Goal: Subscribe to service/newsletter

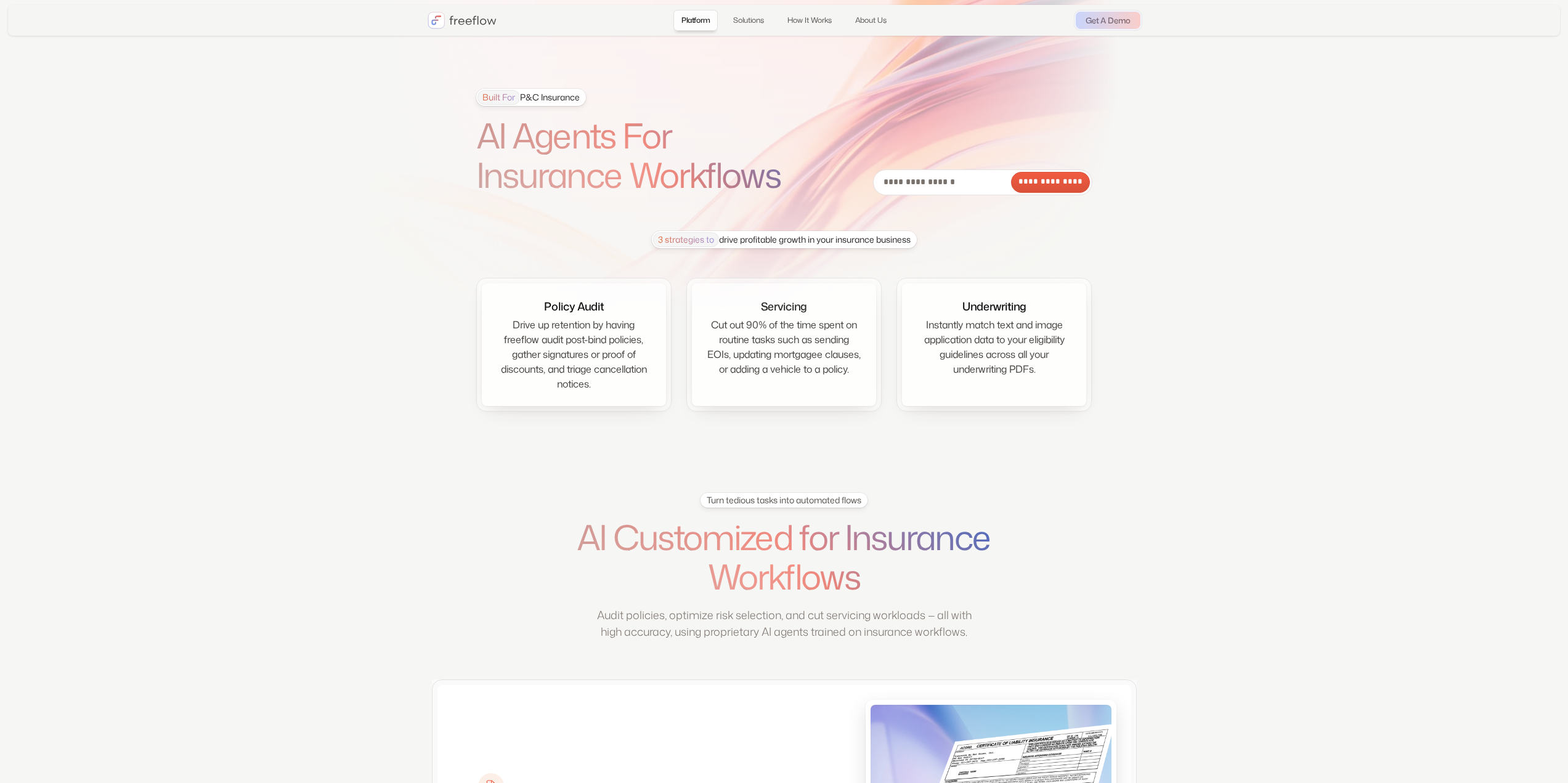
drag, startPoint x: 364, startPoint y: 450, endPoint x: 369, endPoint y: 145, distance: 305.0
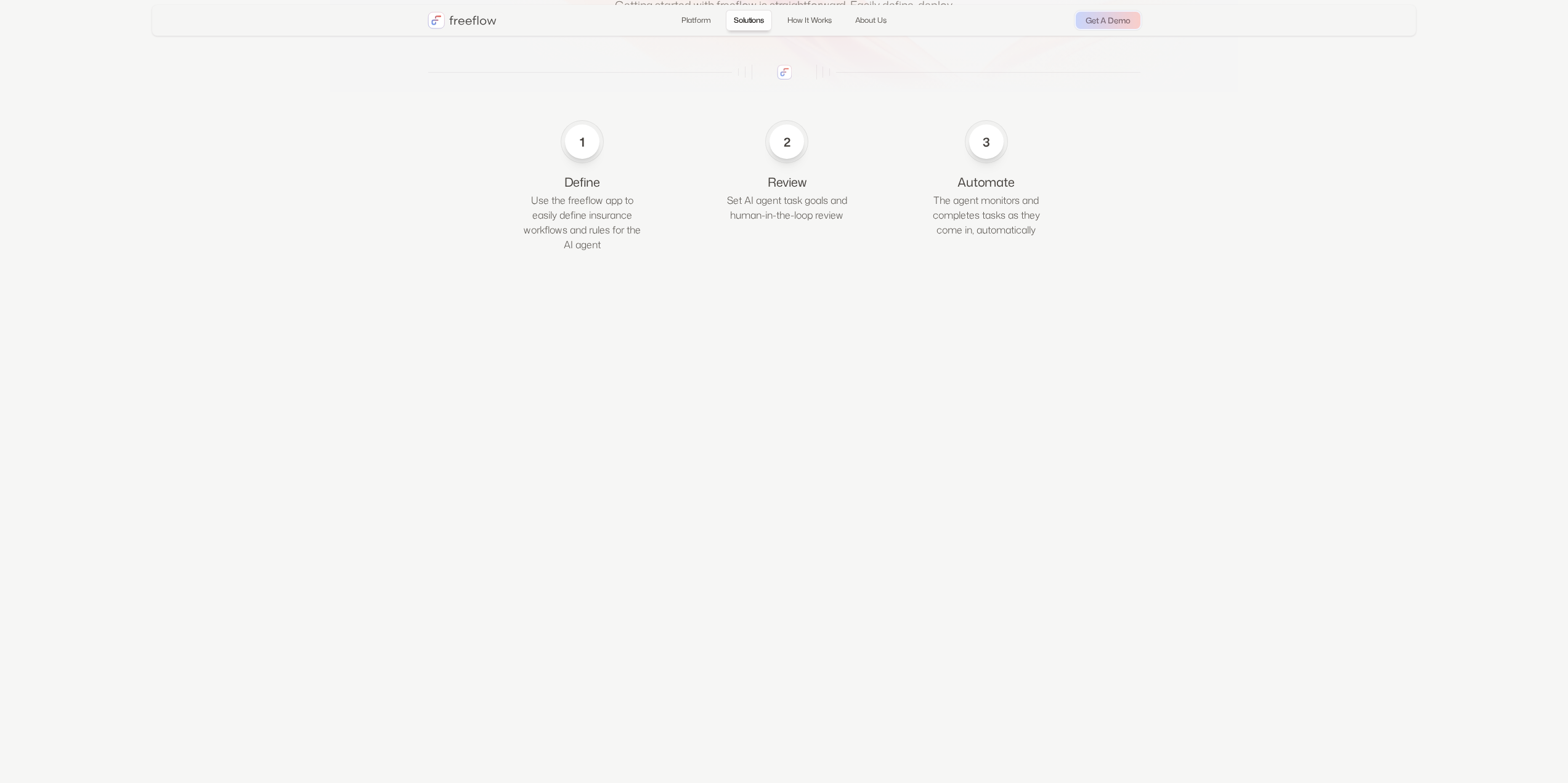
scroll to position [3054, 0]
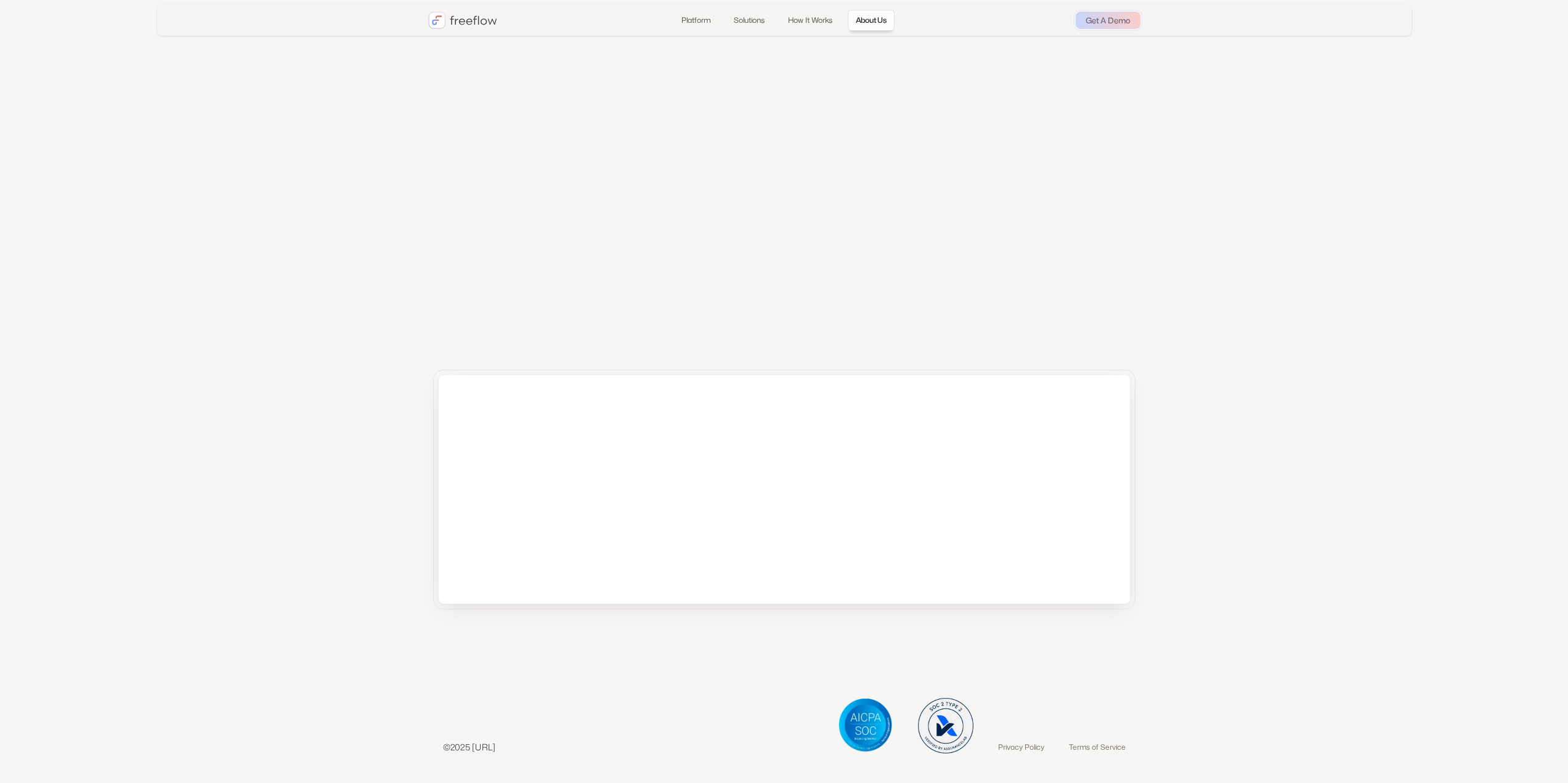
drag, startPoint x: 366, startPoint y: 266, endPoint x: 331, endPoint y: 562, distance: 298.1
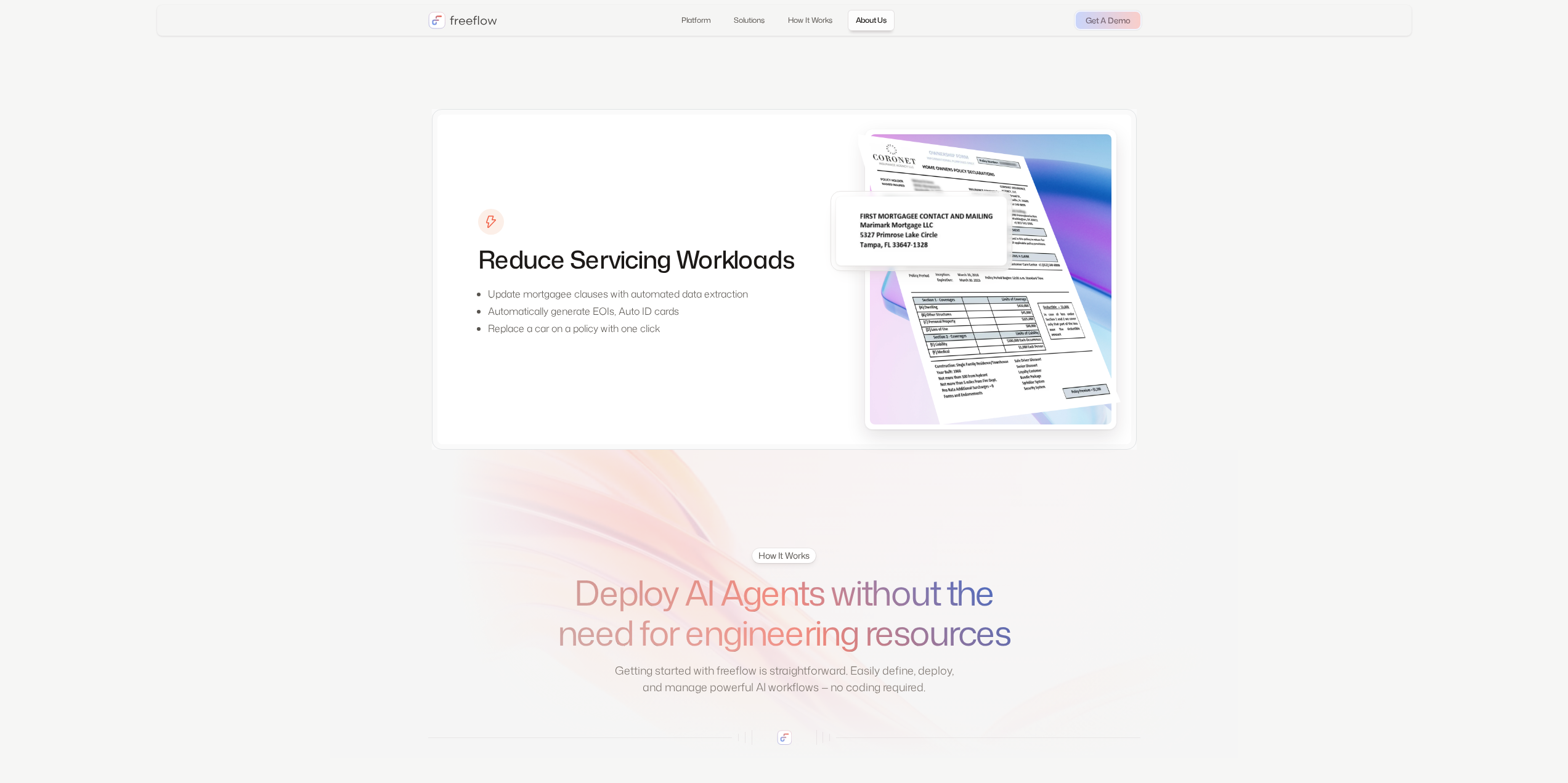
scroll to position [0, 0]
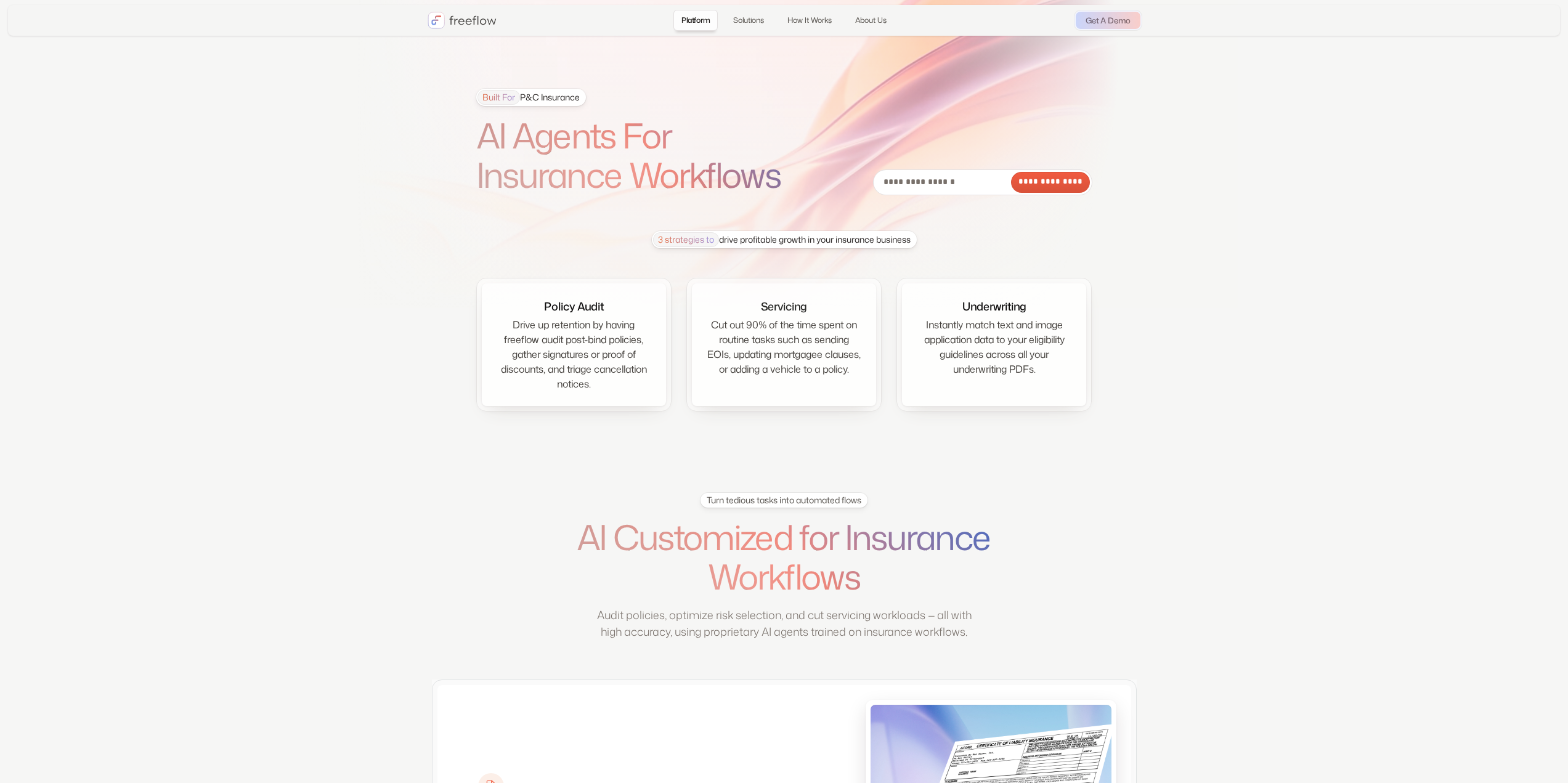
drag, startPoint x: 1188, startPoint y: 575, endPoint x: 1190, endPoint y: 235, distance: 340.0
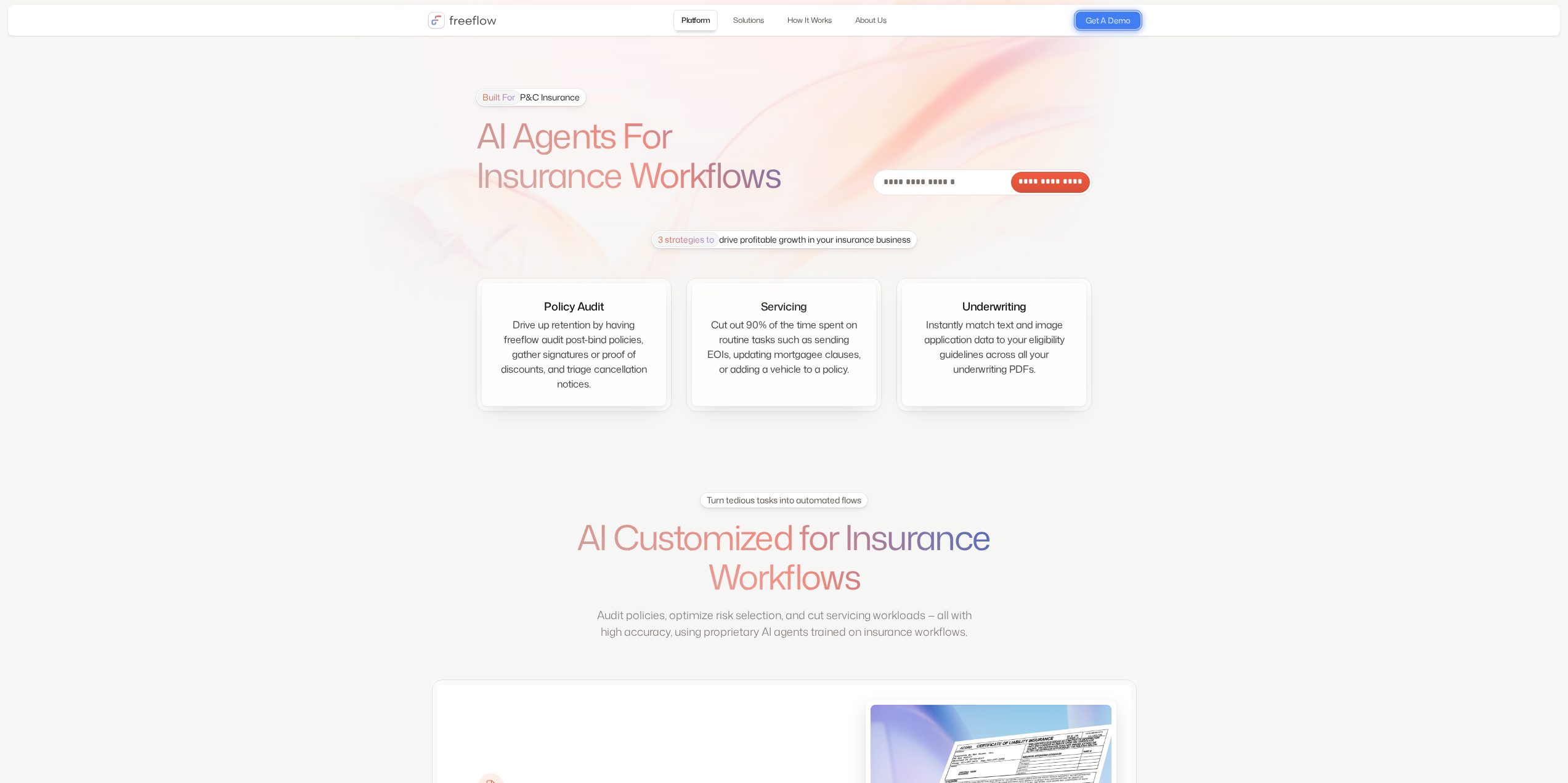
click at [1085, 21] on link "Get A Demo" at bounding box center [1108, 20] width 65 height 17
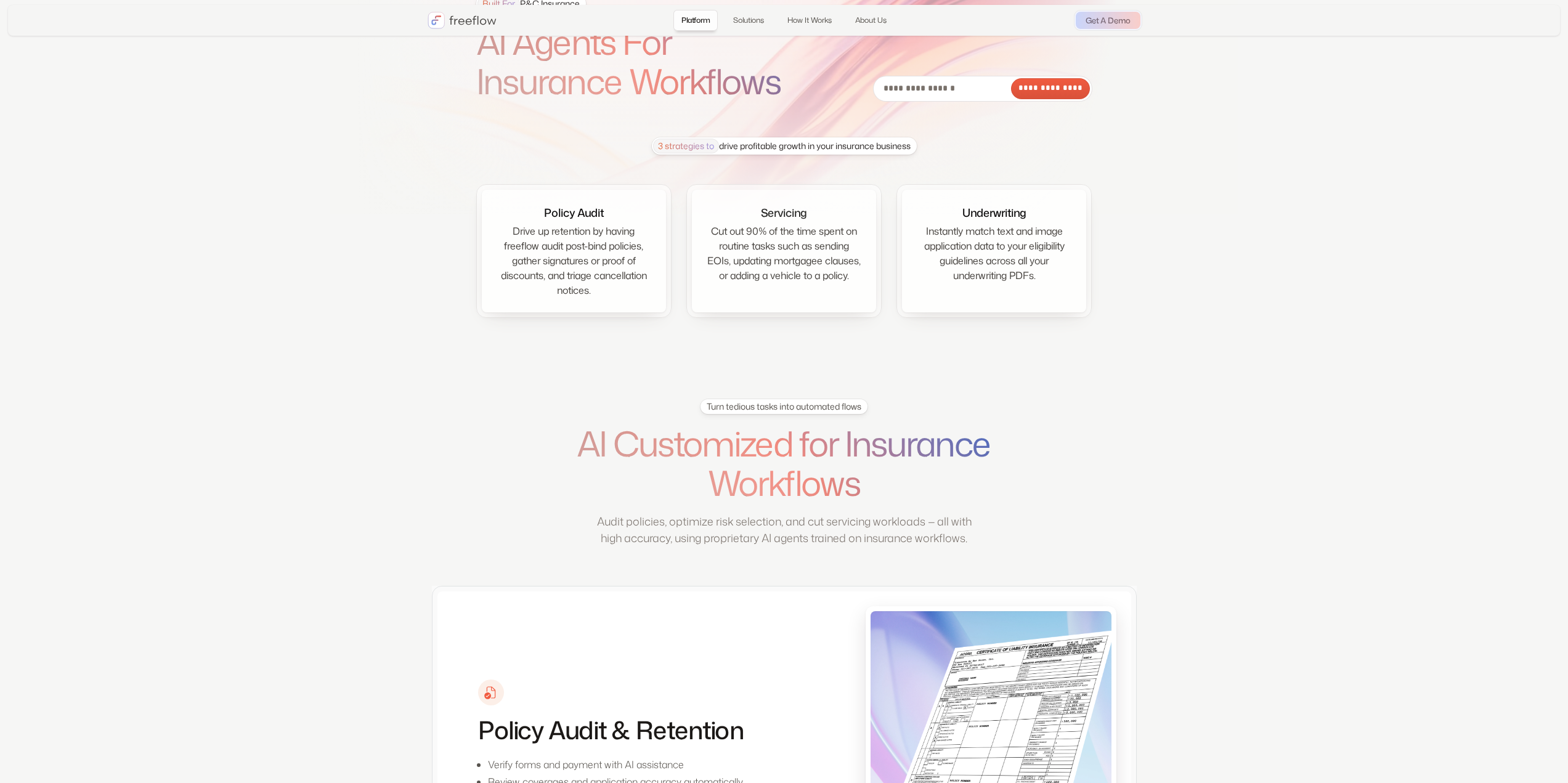
scroll to position [308, 0]
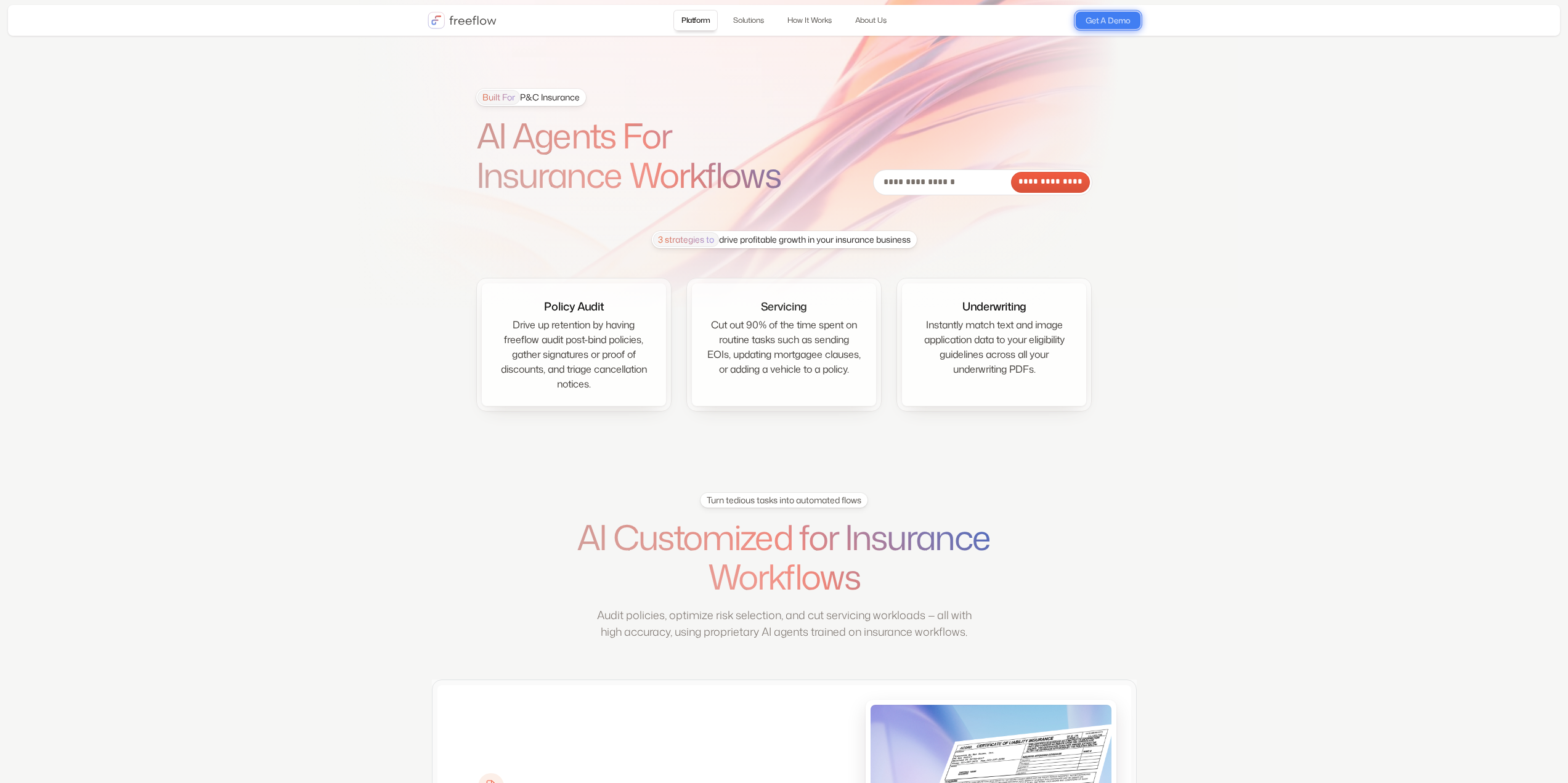
click at [1107, 25] on link "Get A Demo" at bounding box center [1108, 20] width 65 height 17
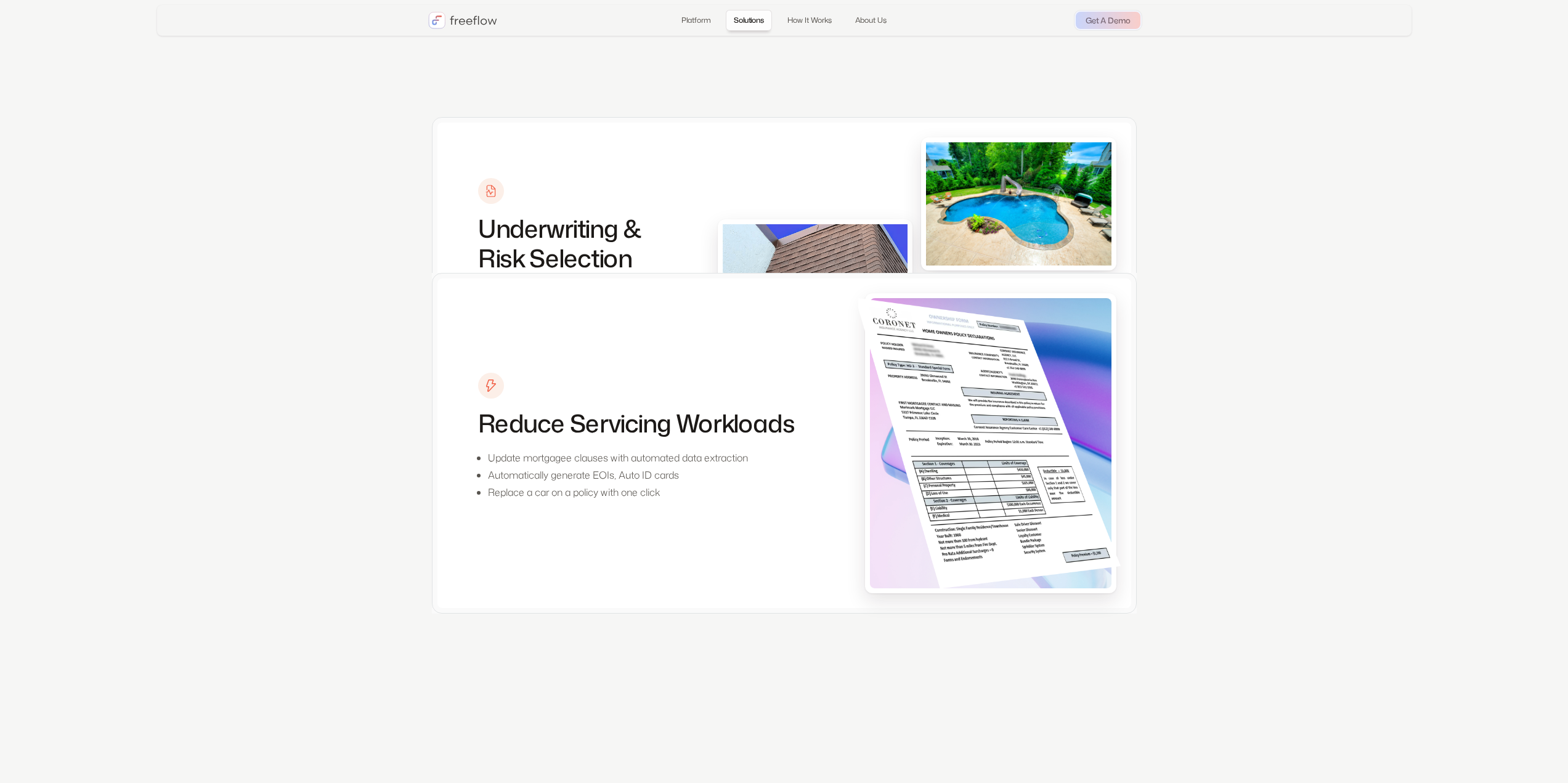
drag, startPoint x: 259, startPoint y: 411, endPoint x: 258, endPoint y: 553, distance: 142.0
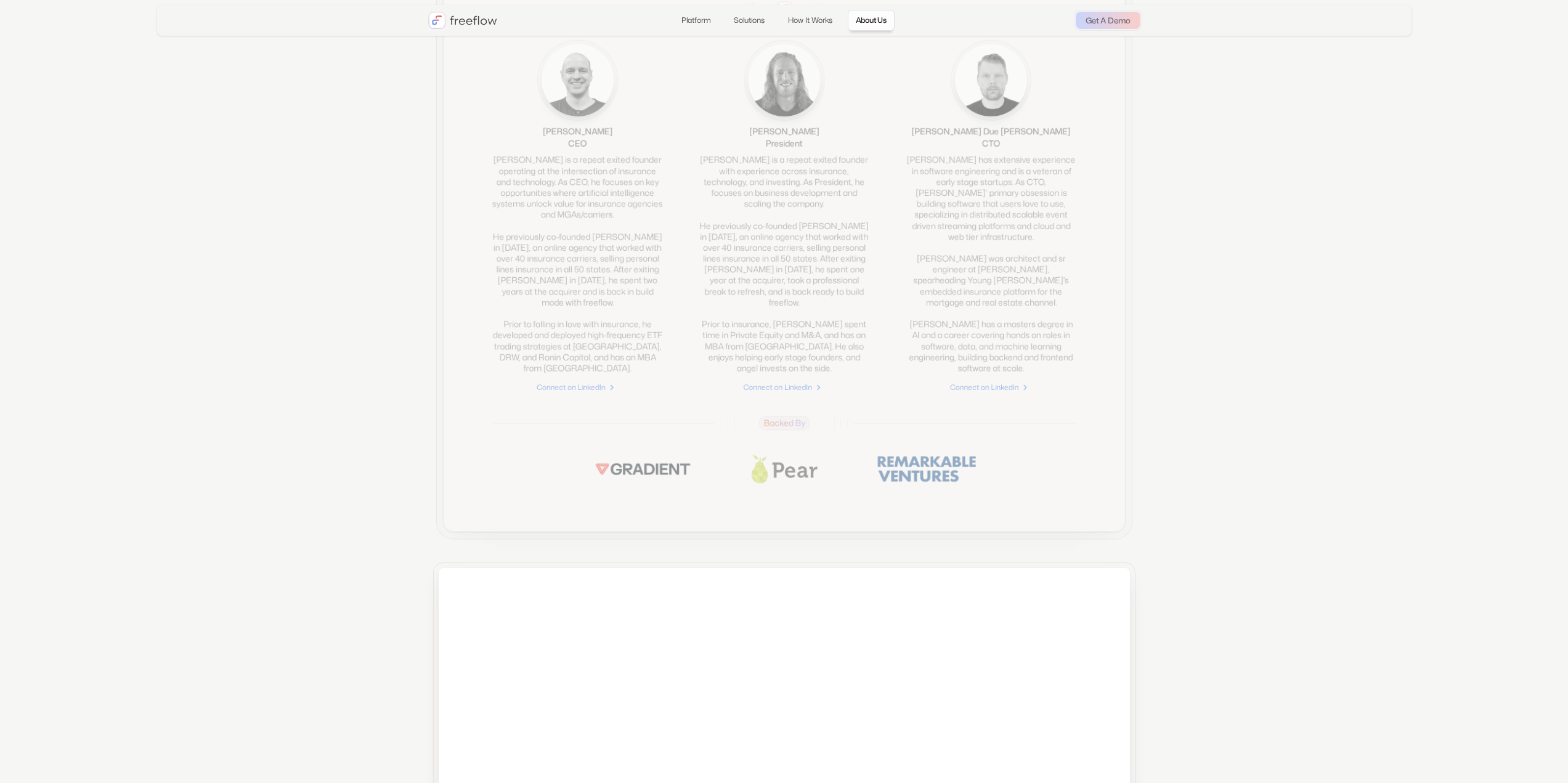
drag, startPoint x: 255, startPoint y: 295, endPoint x: 262, endPoint y: 519, distance: 224.1
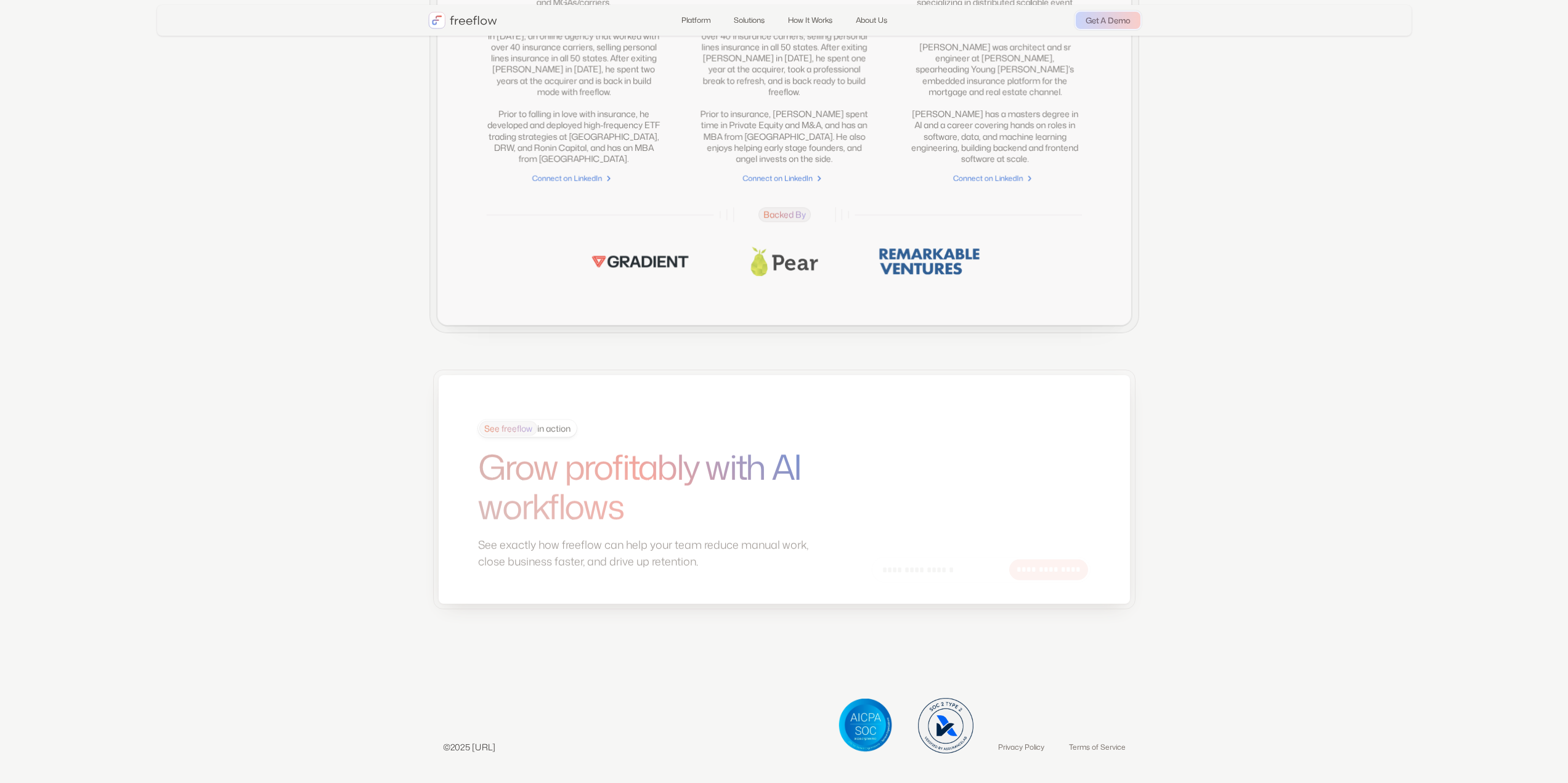
drag, startPoint x: 297, startPoint y: 395, endPoint x: 310, endPoint y: 502, distance: 107.8
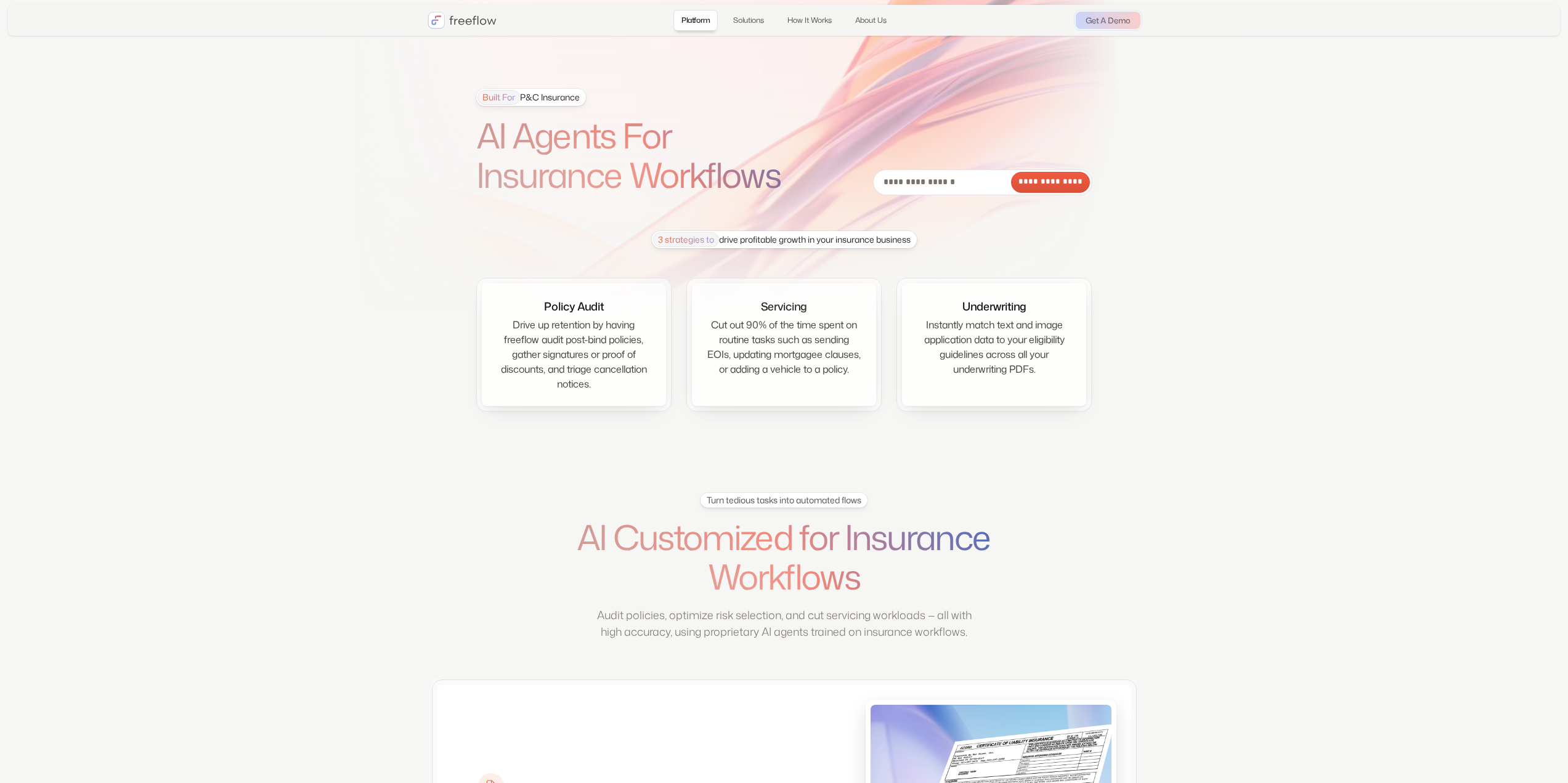
drag, startPoint x: 310, startPoint y: 502, endPoint x: 350, endPoint y: 134, distance: 370.2
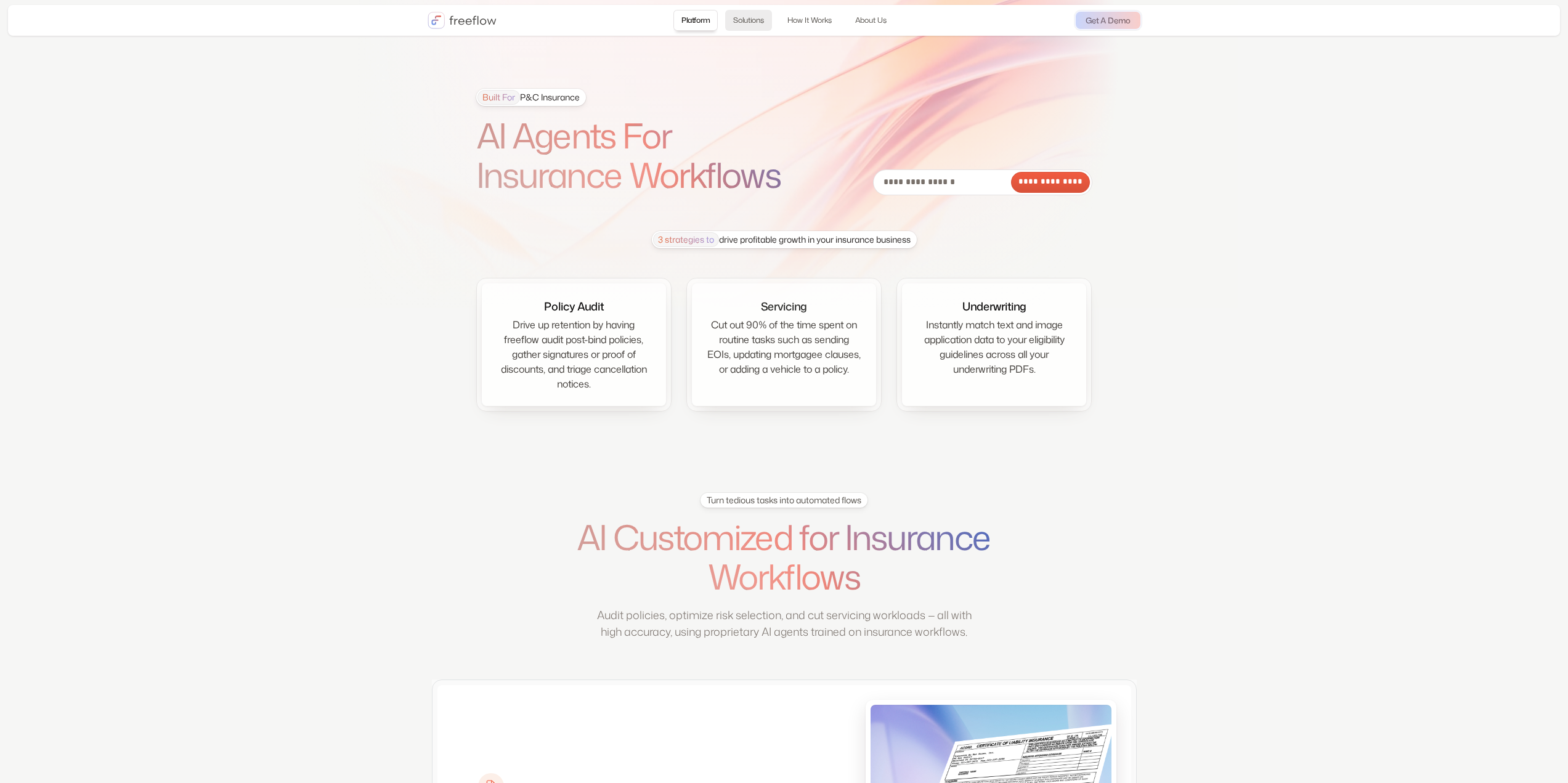
click at [751, 26] on link "Solutions" at bounding box center [748, 20] width 47 height 21
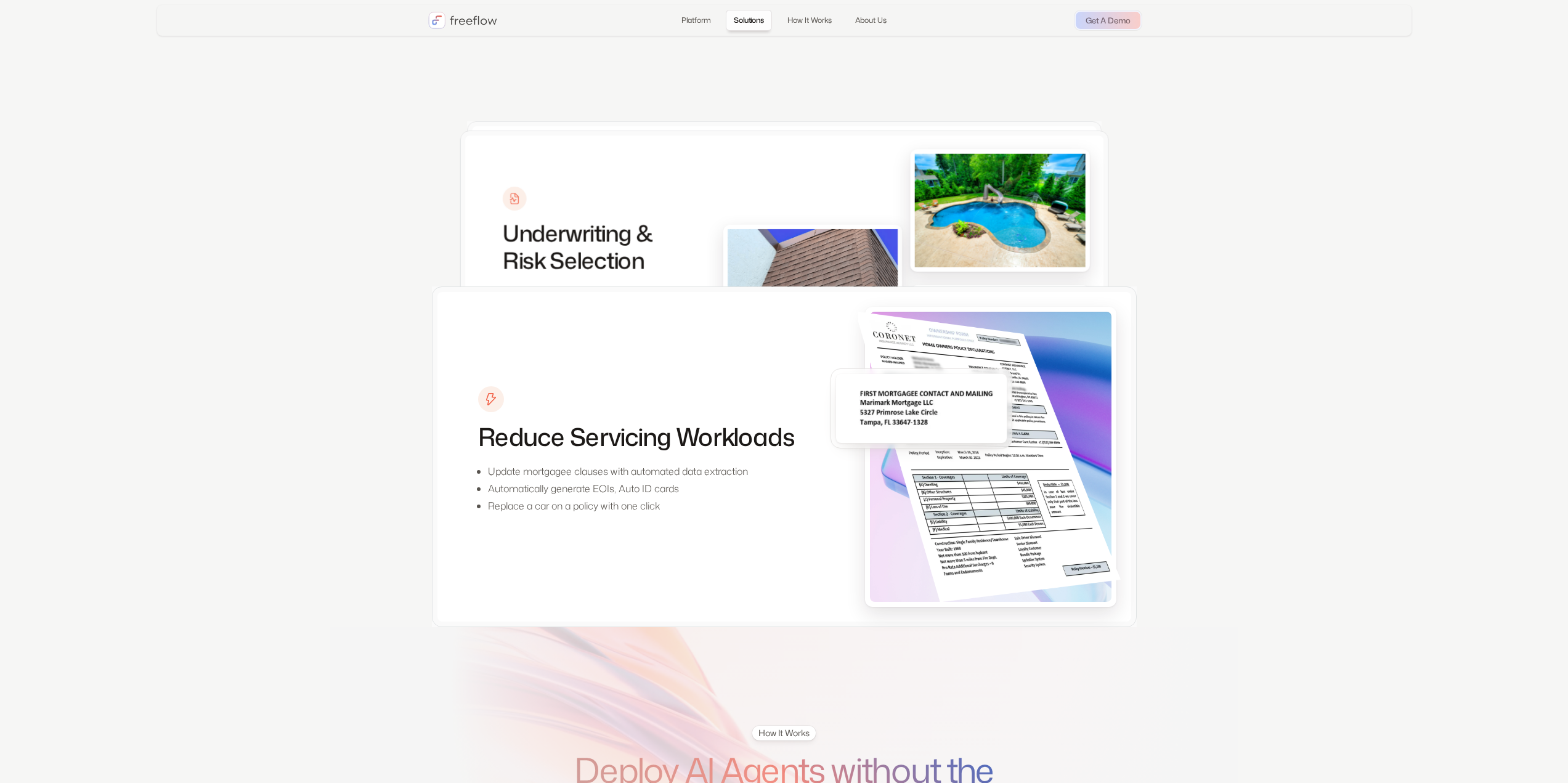
scroll to position [1238, 0]
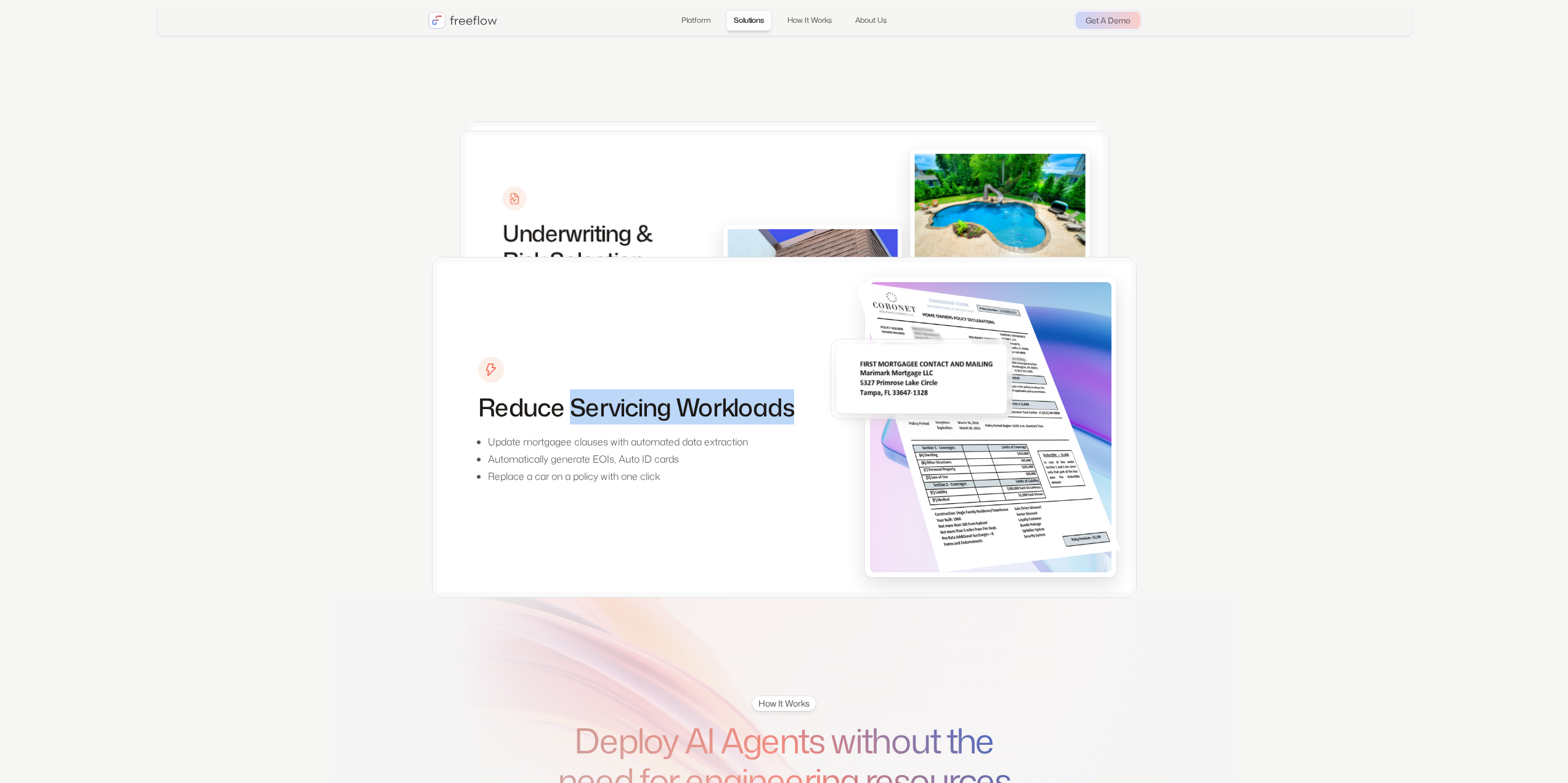
drag, startPoint x: 579, startPoint y: 417, endPoint x: 607, endPoint y: 446, distance: 40.3
click at [607, 422] on h3 "Reduce Servicing Workloads" at bounding box center [636, 407] width 317 height 29
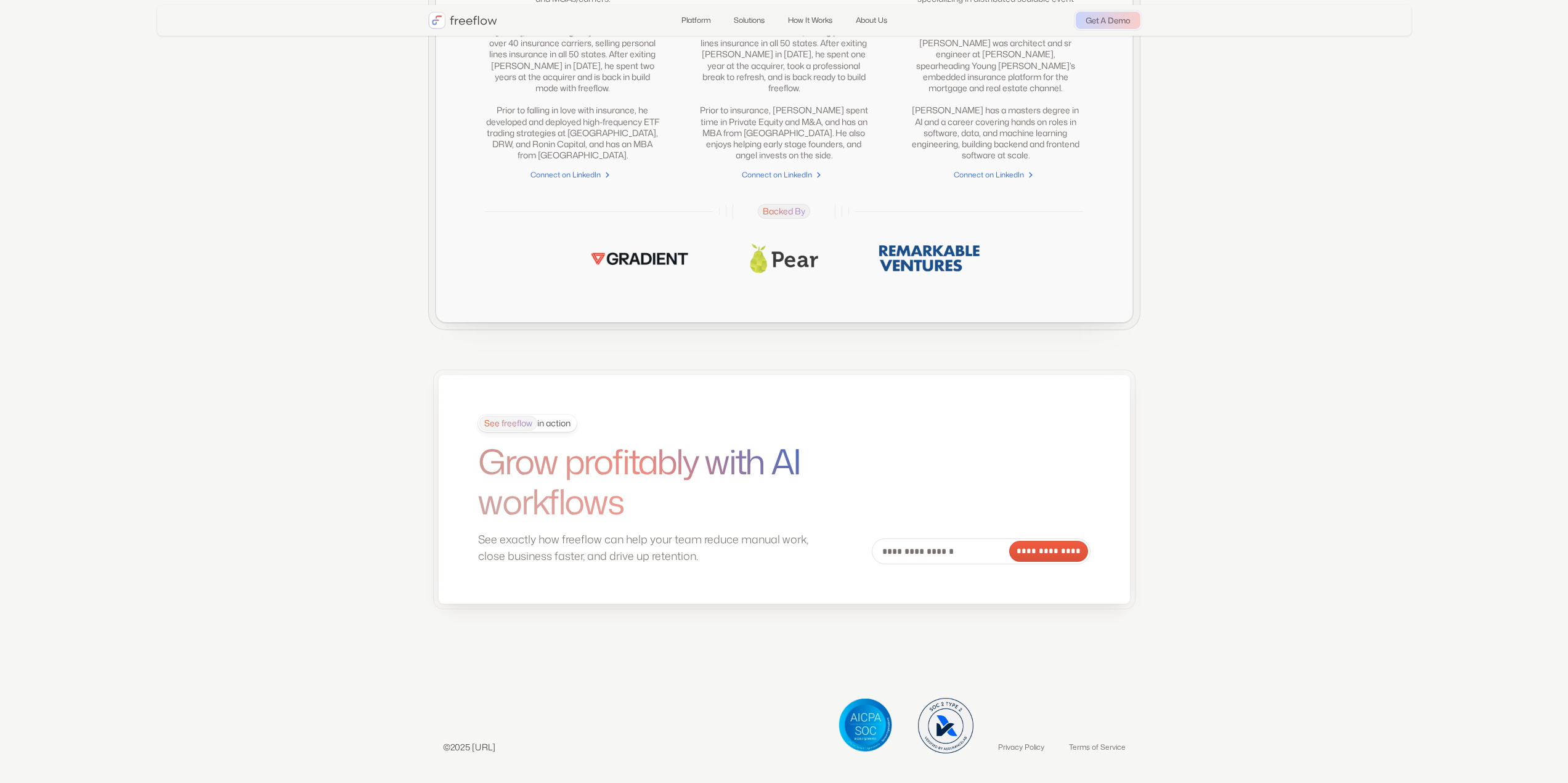
drag, startPoint x: 337, startPoint y: 489, endPoint x: 322, endPoint y: 611, distance: 122.9
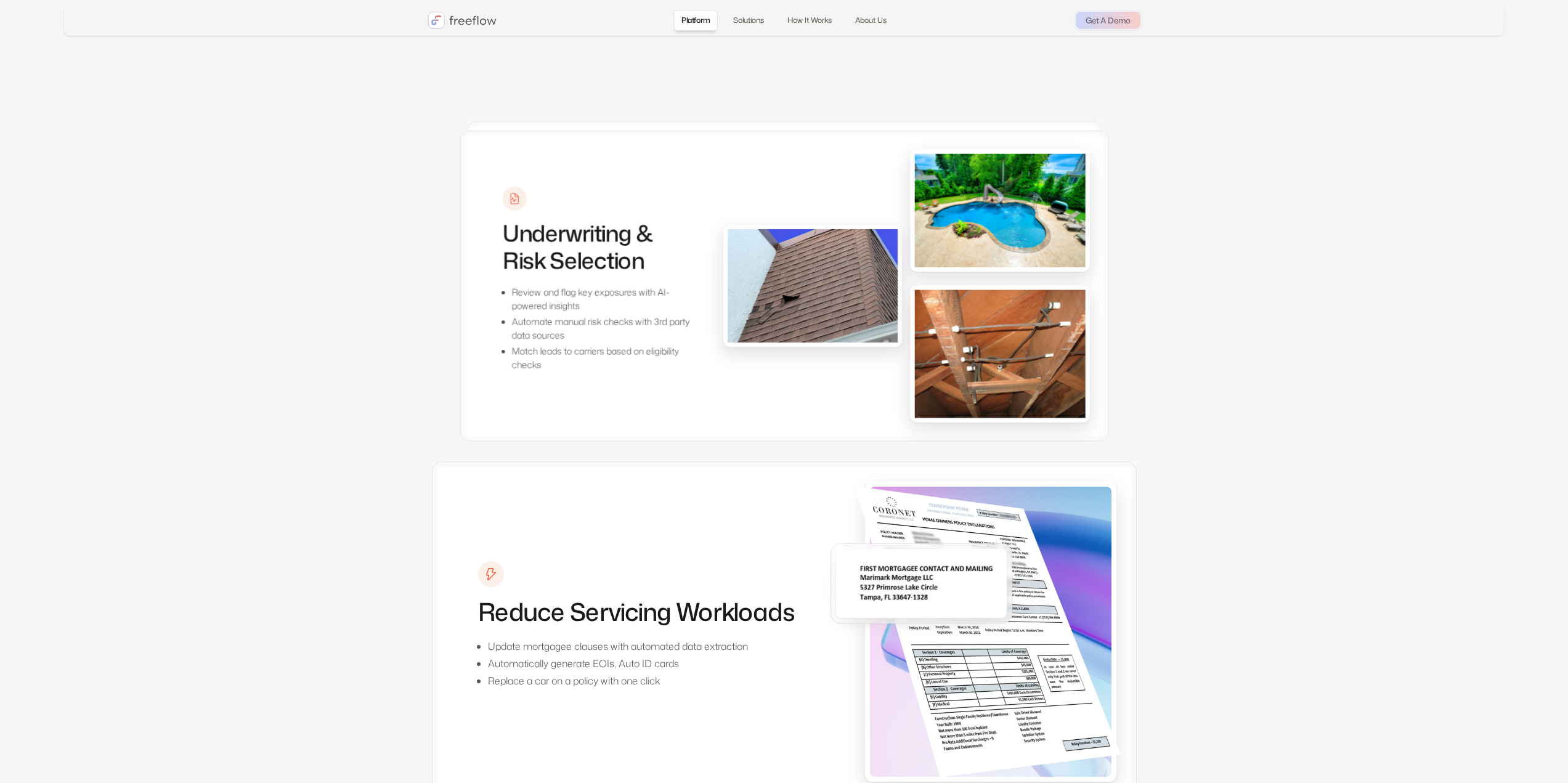
scroll to position [0, 0]
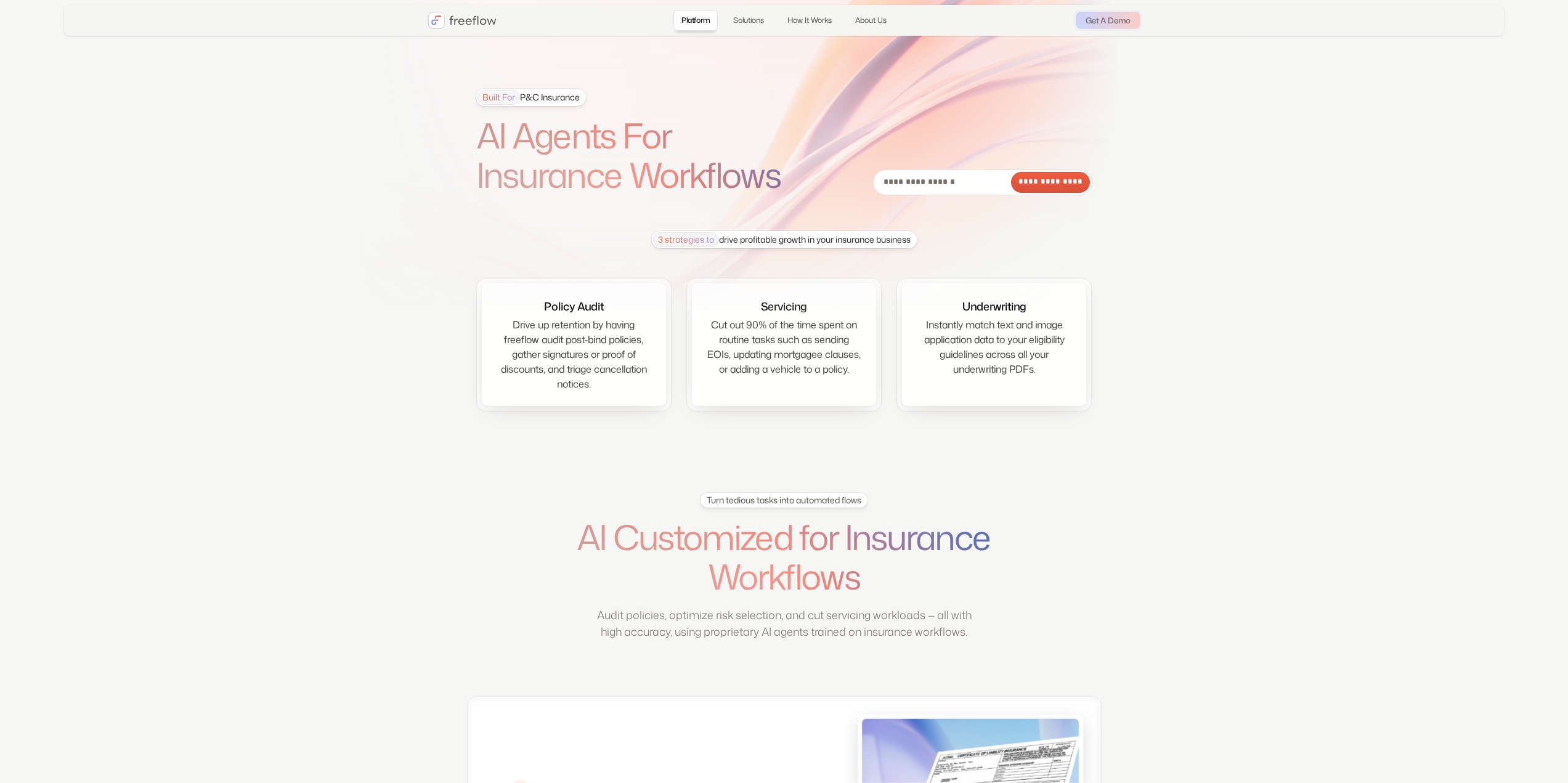
drag, startPoint x: 329, startPoint y: 561, endPoint x: 391, endPoint y: 165, distance: 400.8
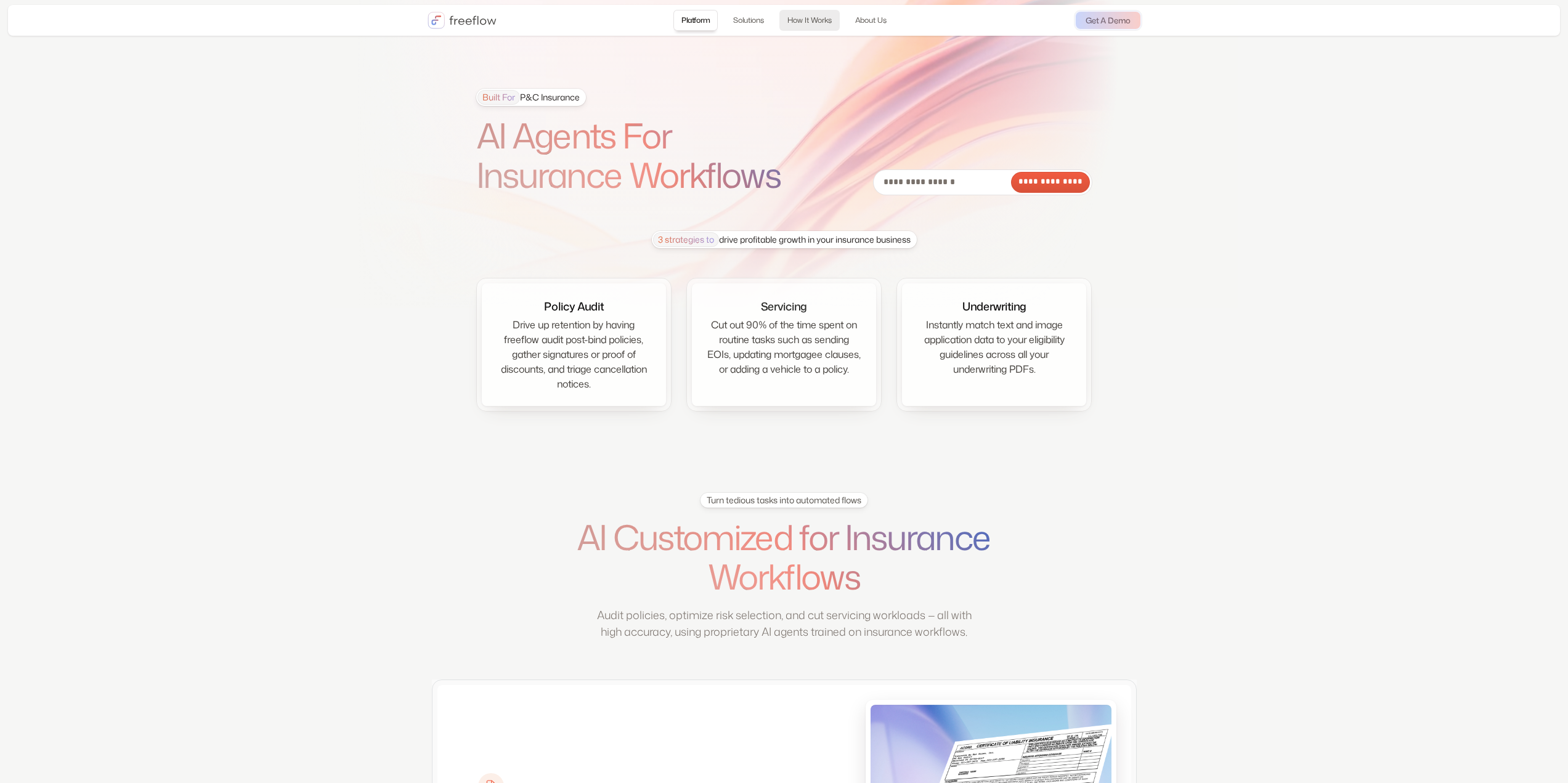
click at [820, 20] on link "How It Works" at bounding box center [809, 20] width 60 height 21
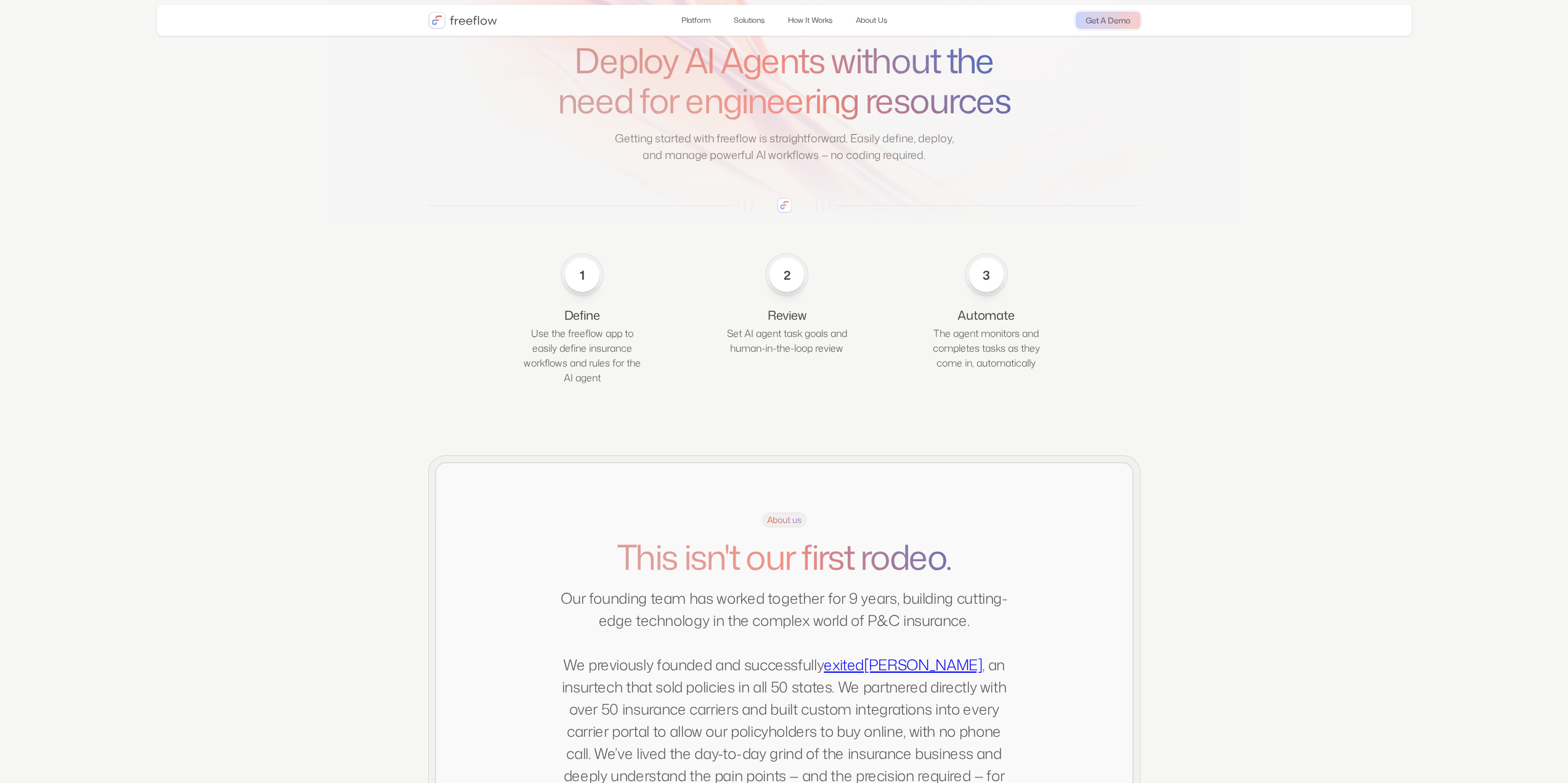
scroll to position [1919, 0]
click at [466, 26] on img "home" at bounding box center [463, 20] width 69 height 17
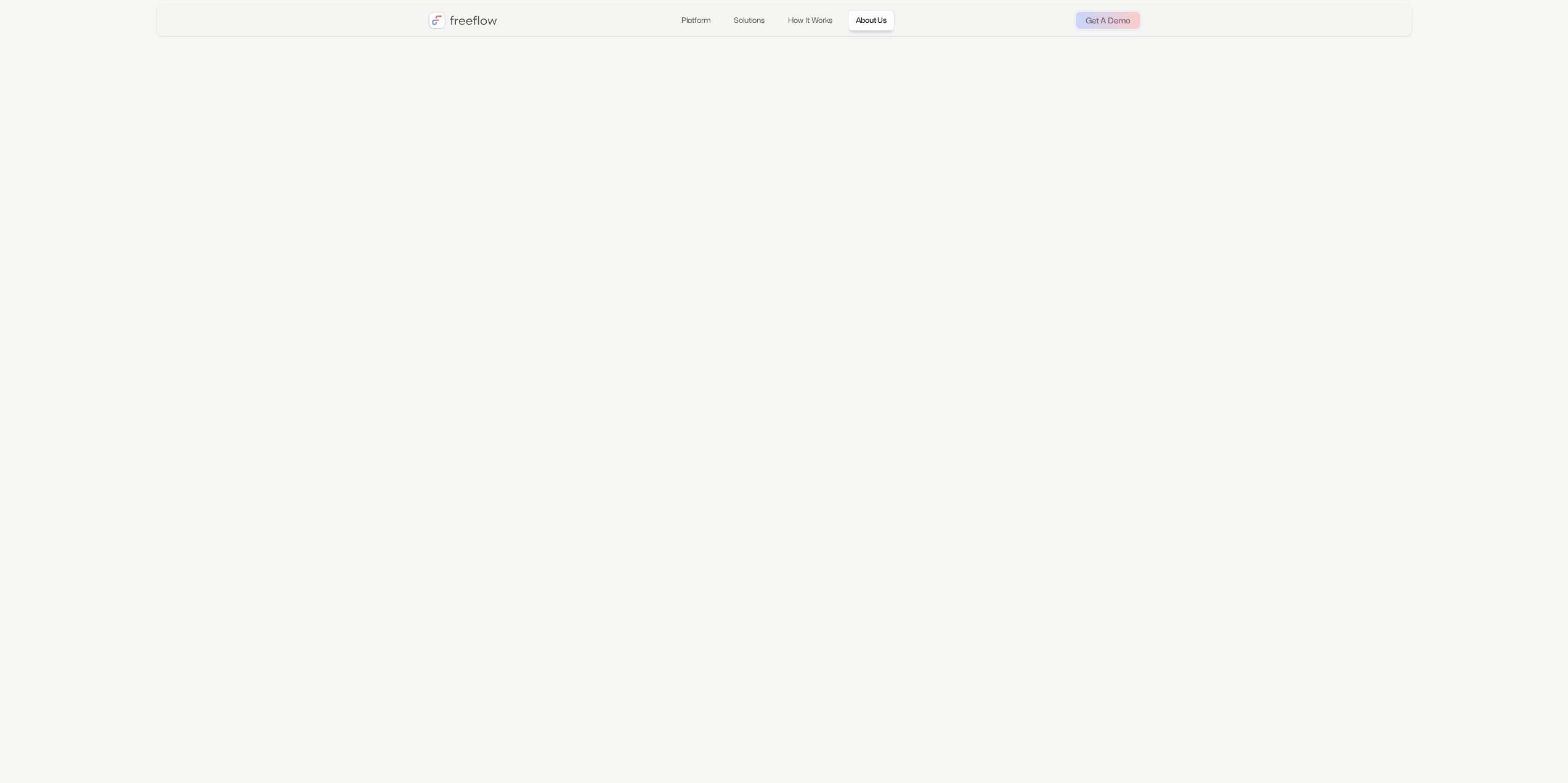
scroll to position [3054, 0]
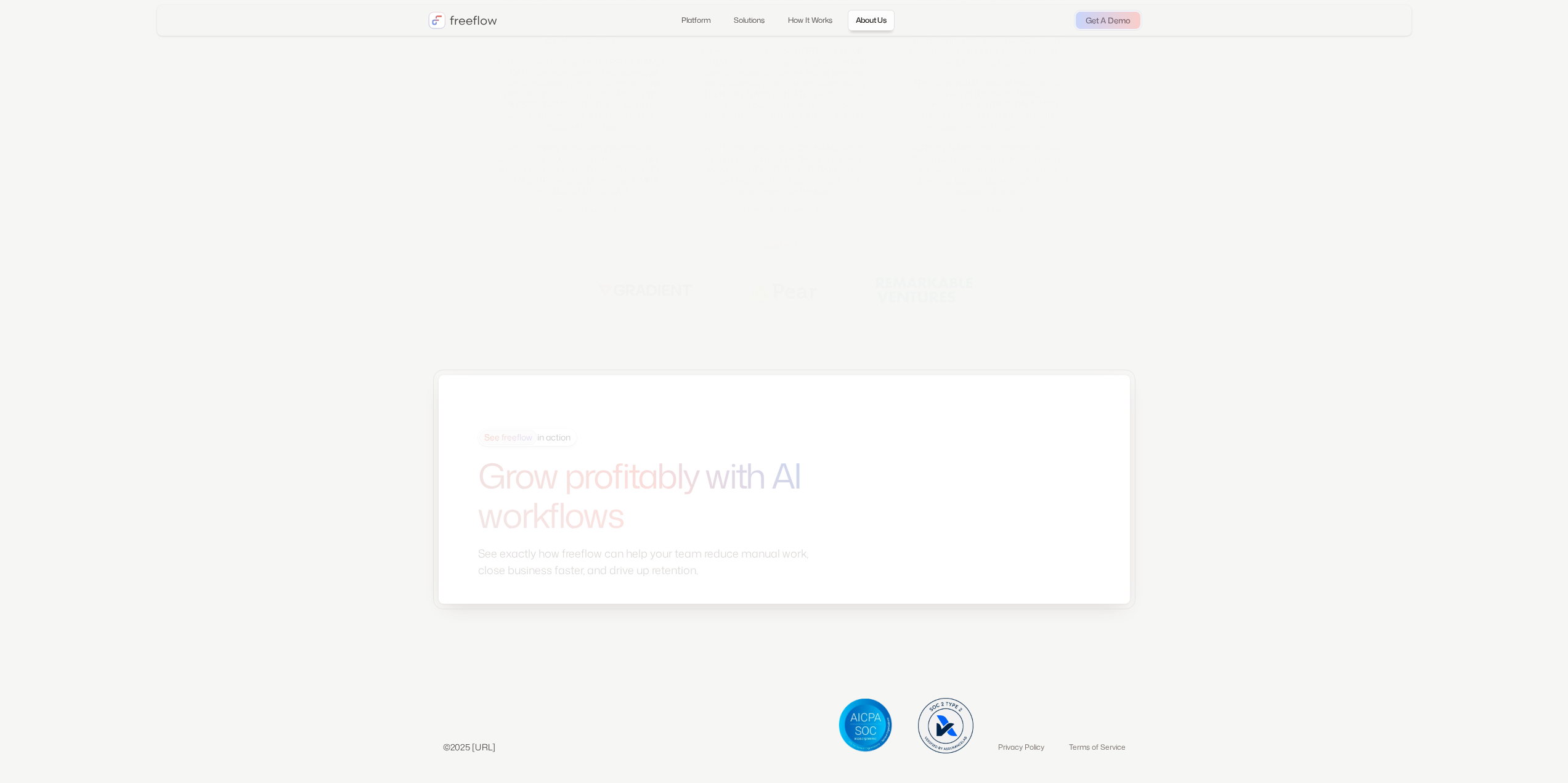
drag, startPoint x: 278, startPoint y: 262, endPoint x: 266, endPoint y: 598, distance: 336.2
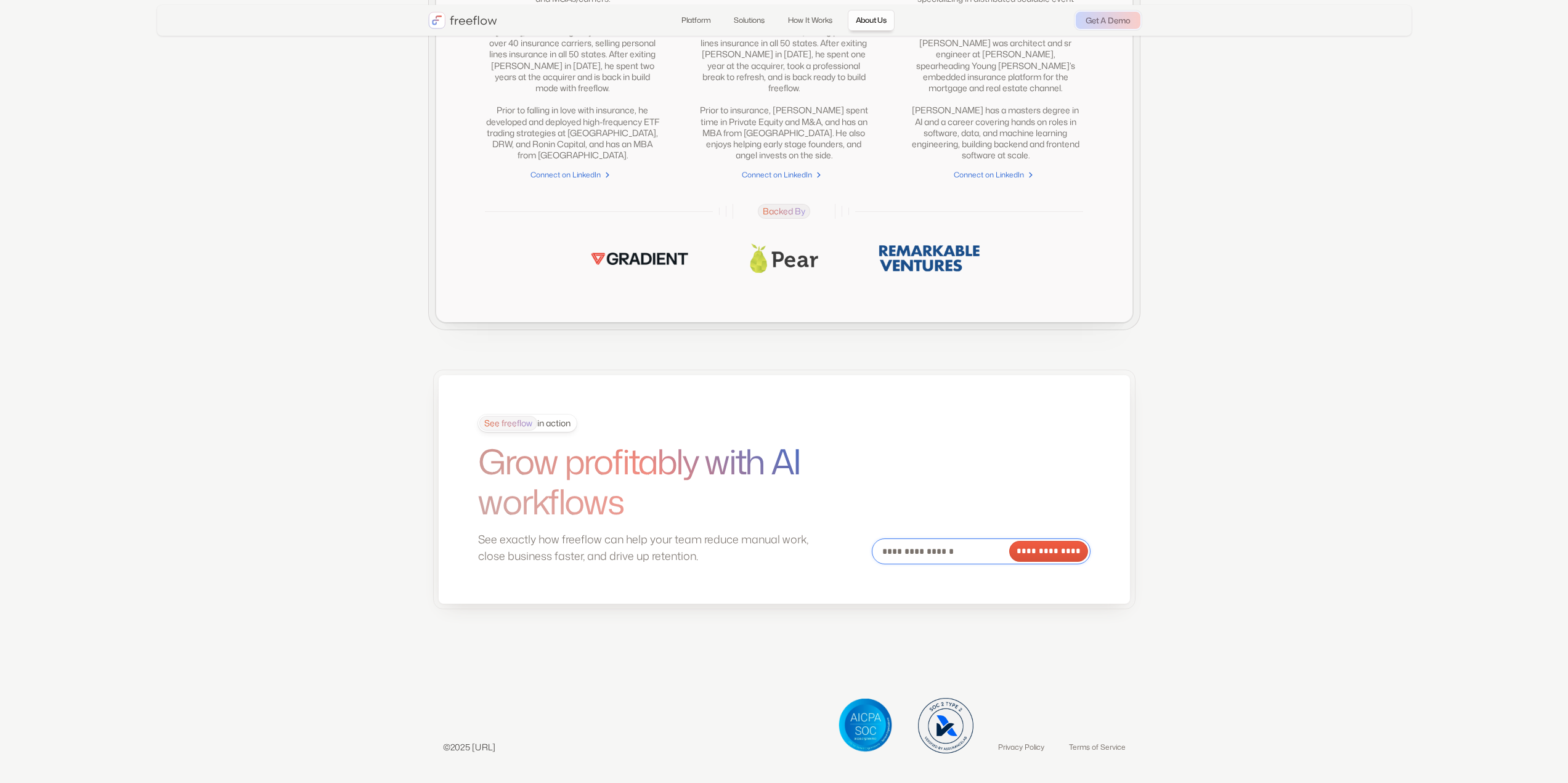
click at [914, 560] on input "Email Form" at bounding box center [981, 551] width 219 height 26
type input "**********"
click at [1036, 558] on input "**********" at bounding box center [1048, 552] width 81 height 21
type input "**********"
